Goal: Task Accomplishment & Management: Manage account settings

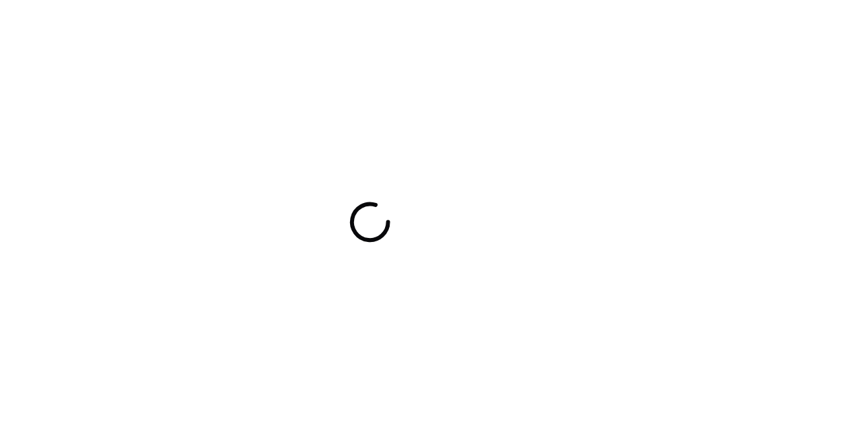
click at [302, 110] on div at bounding box center [430, 223] width 860 height 447
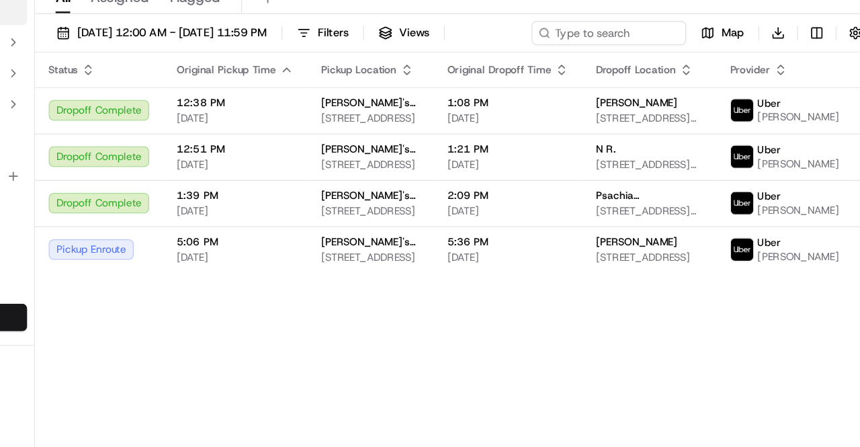
click at [302, 110] on th "Original Pickup Time" at bounding box center [324, 104] width 113 height 27
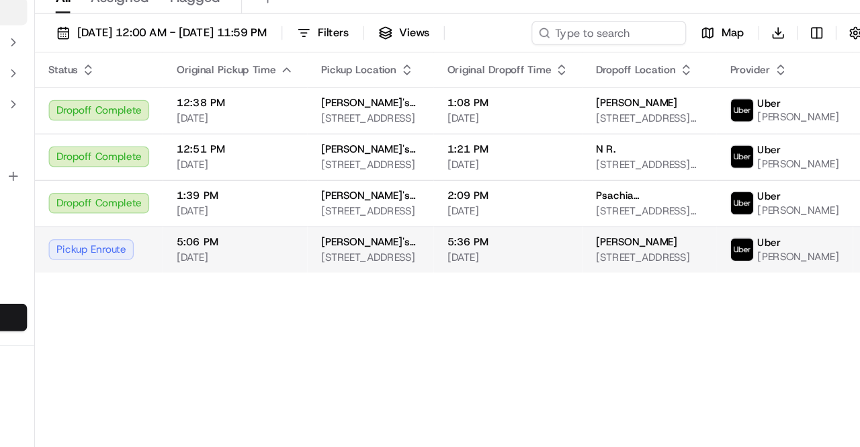
click at [297, 244] on span "5:06 PM" at bounding box center [324, 239] width 91 height 11
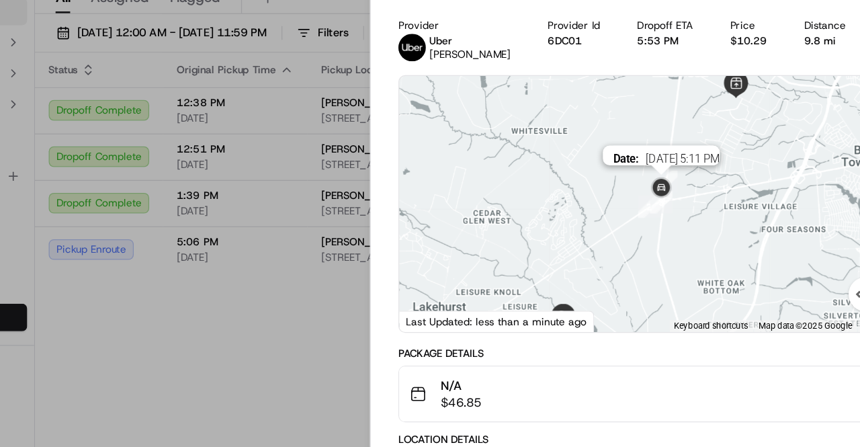
drag, startPoint x: 675, startPoint y: 168, endPoint x: 622, endPoint y: 193, distance: 58.9
click at [622, 193] on div "Date : 09/18/2025 5:11 PM" at bounding box center [645, 209] width 385 height 200
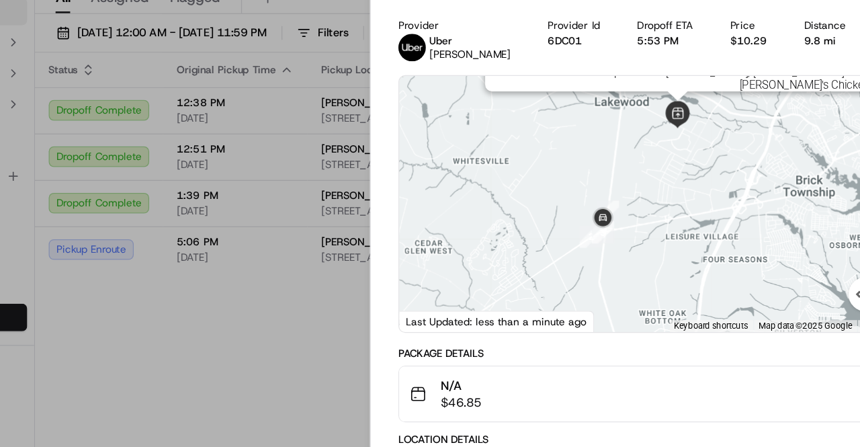
click at [667, 139] on img at bounding box center [670, 140] width 32 height 32
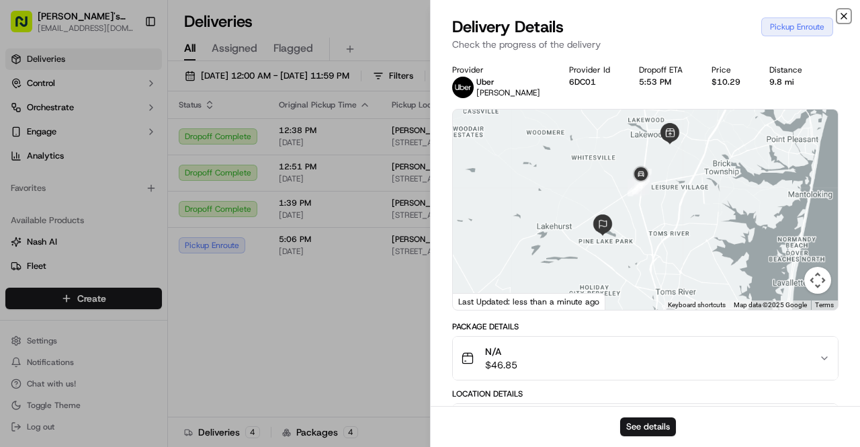
click at [839, 11] on icon "button" at bounding box center [843, 16] width 11 height 11
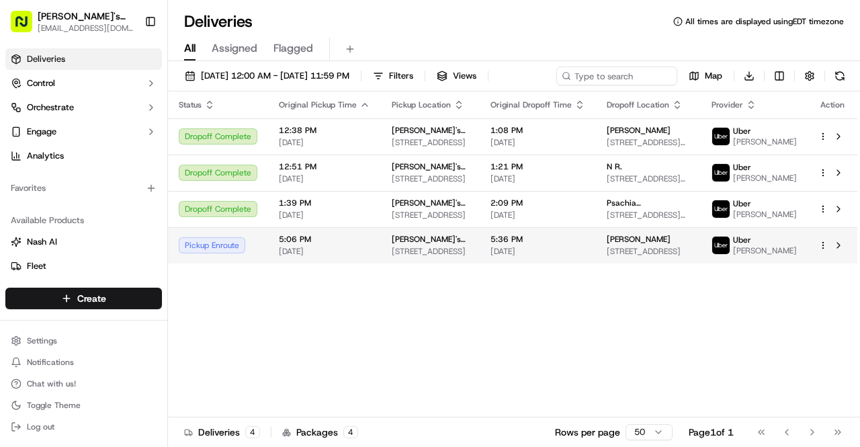
click at [690, 257] on span "[STREET_ADDRESS]" at bounding box center [647, 251] width 83 height 11
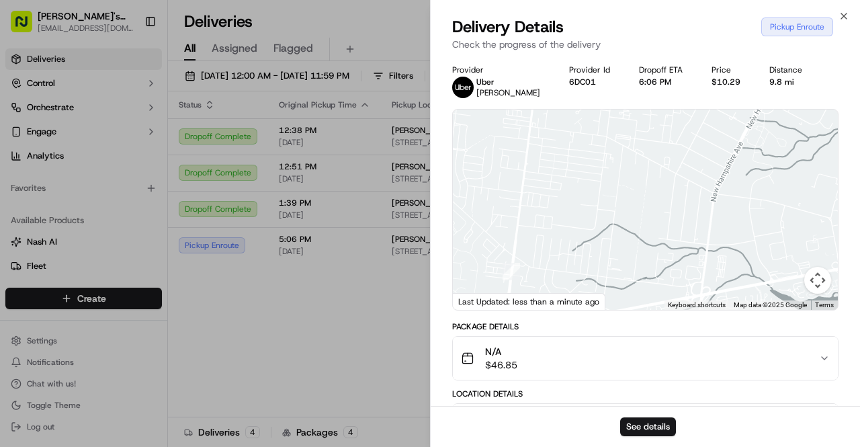
drag, startPoint x: 627, startPoint y: 253, endPoint x: 637, endPoint y: 191, distance: 63.3
click at [637, 191] on div at bounding box center [645, 209] width 385 height 200
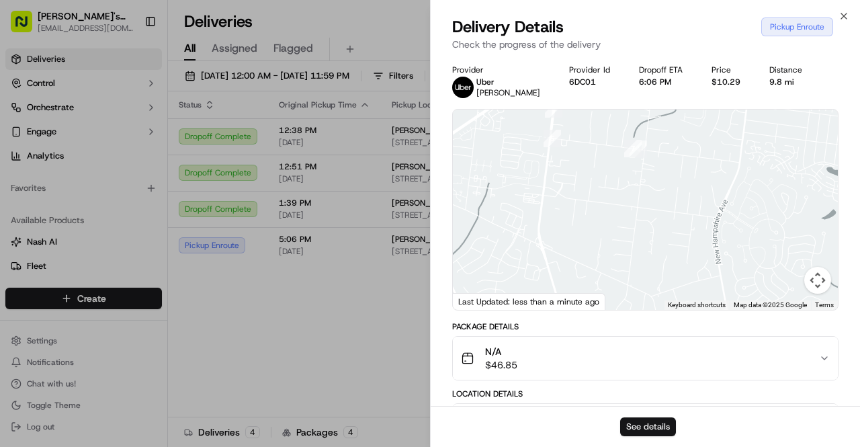
click at [643, 422] on button "See details" at bounding box center [648, 426] width 56 height 19
click at [643, 436] on button "See details" at bounding box center [648, 426] width 56 height 19
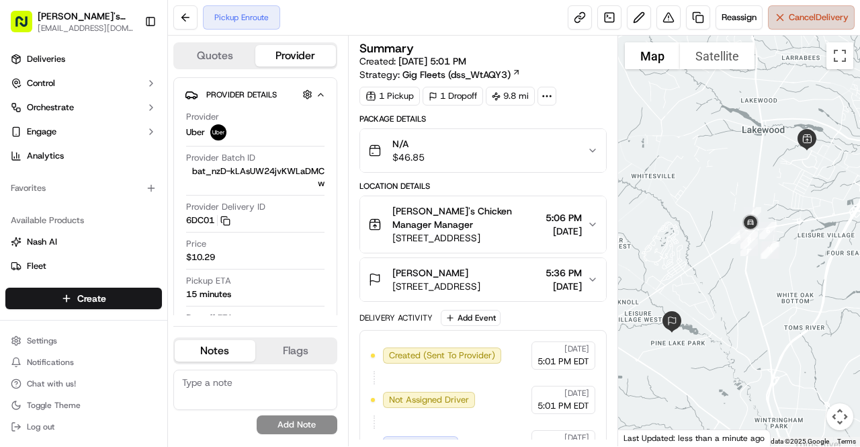
click at [815, 24] on button "Cancel Delivery" at bounding box center [811, 17] width 87 height 24
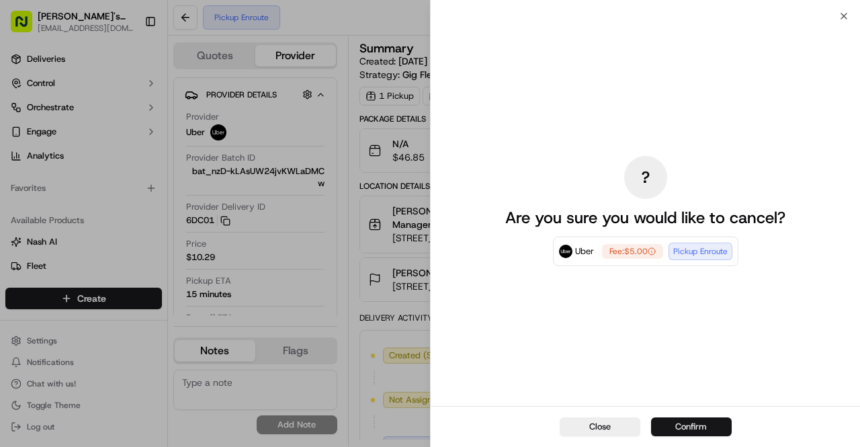
click at [708, 432] on button "Confirm" at bounding box center [691, 426] width 81 height 19
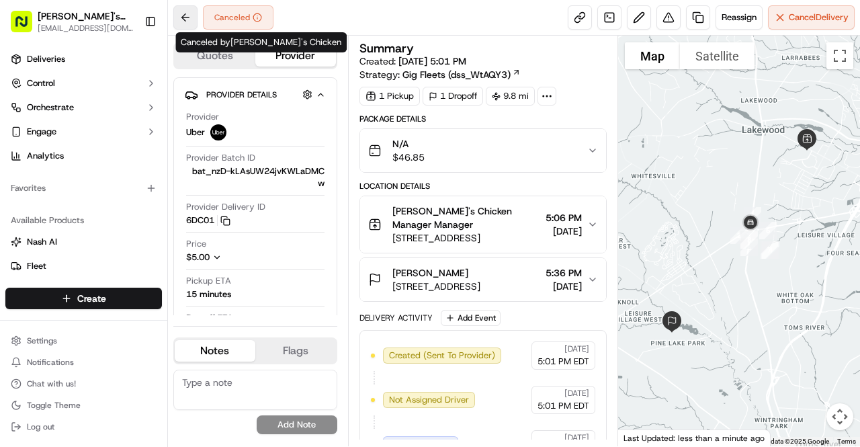
click at [184, 15] on button at bounding box center [185, 17] width 24 height 24
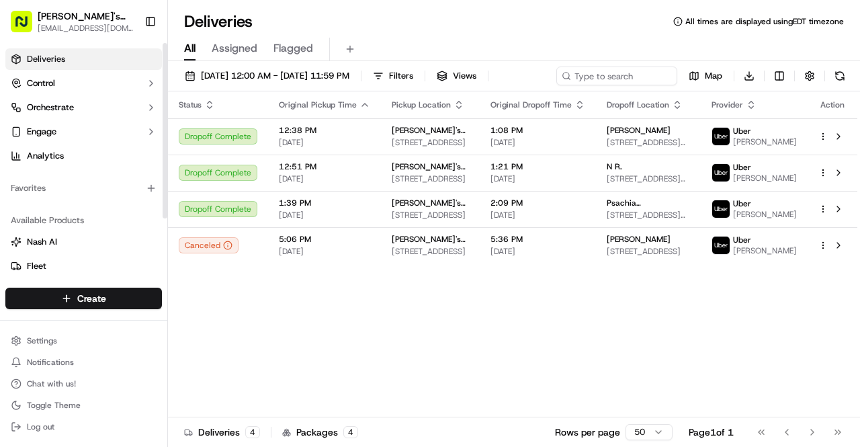
click at [111, 48] on div "Deliveries Control Orchestrate Engage Analytics" at bounding box center [83, 107] width 167 height 129
